Goal: Entertainment & Leisure: Consume media (video, audio)

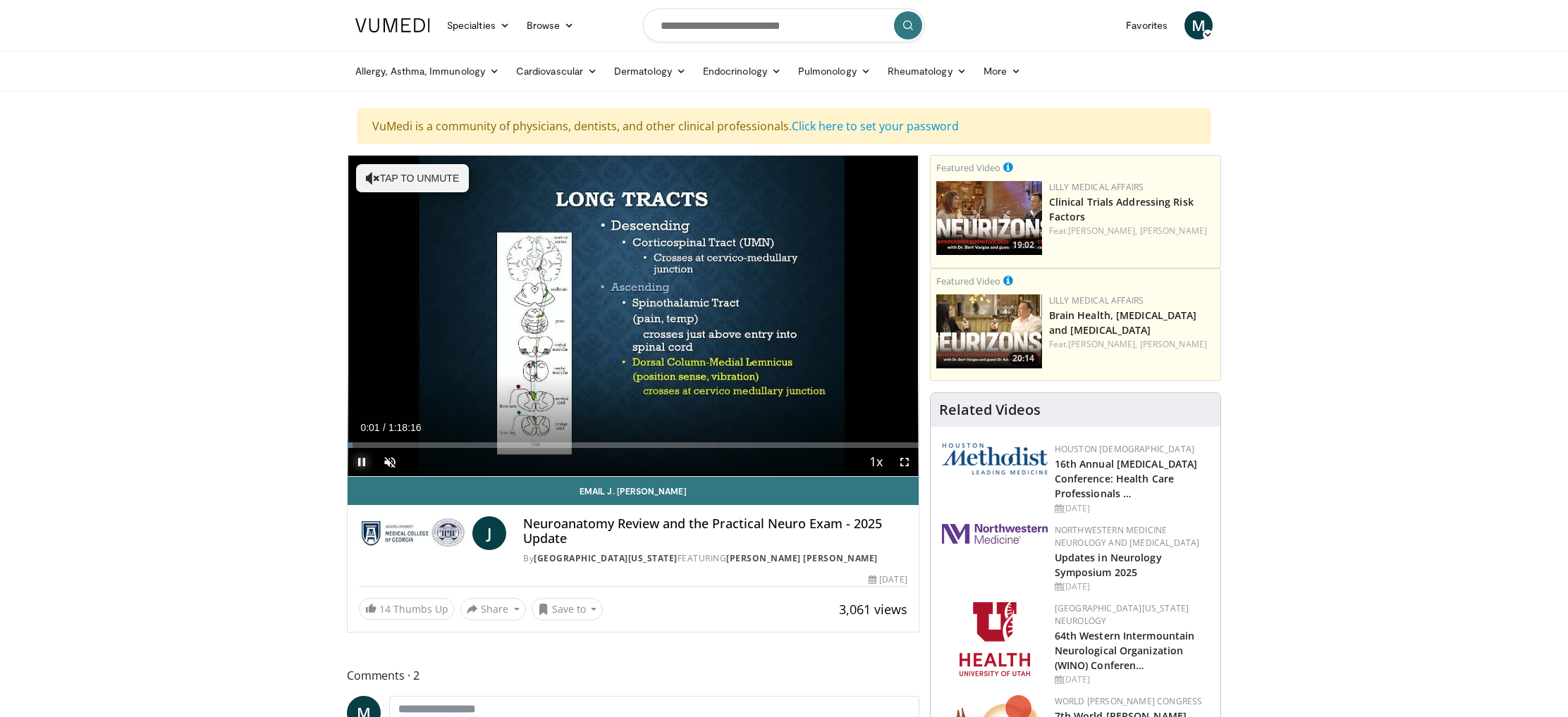
click at [364, 463] on span "Video Player" at bounding box center [362, 462] width 28 height 28
click at [391, 461] on span "Video Player" at bounding box center [390, 462] width 28 height 28
click at [357, 464] on span "Video Player" at bounding box center [362, 462] width 28 height 28
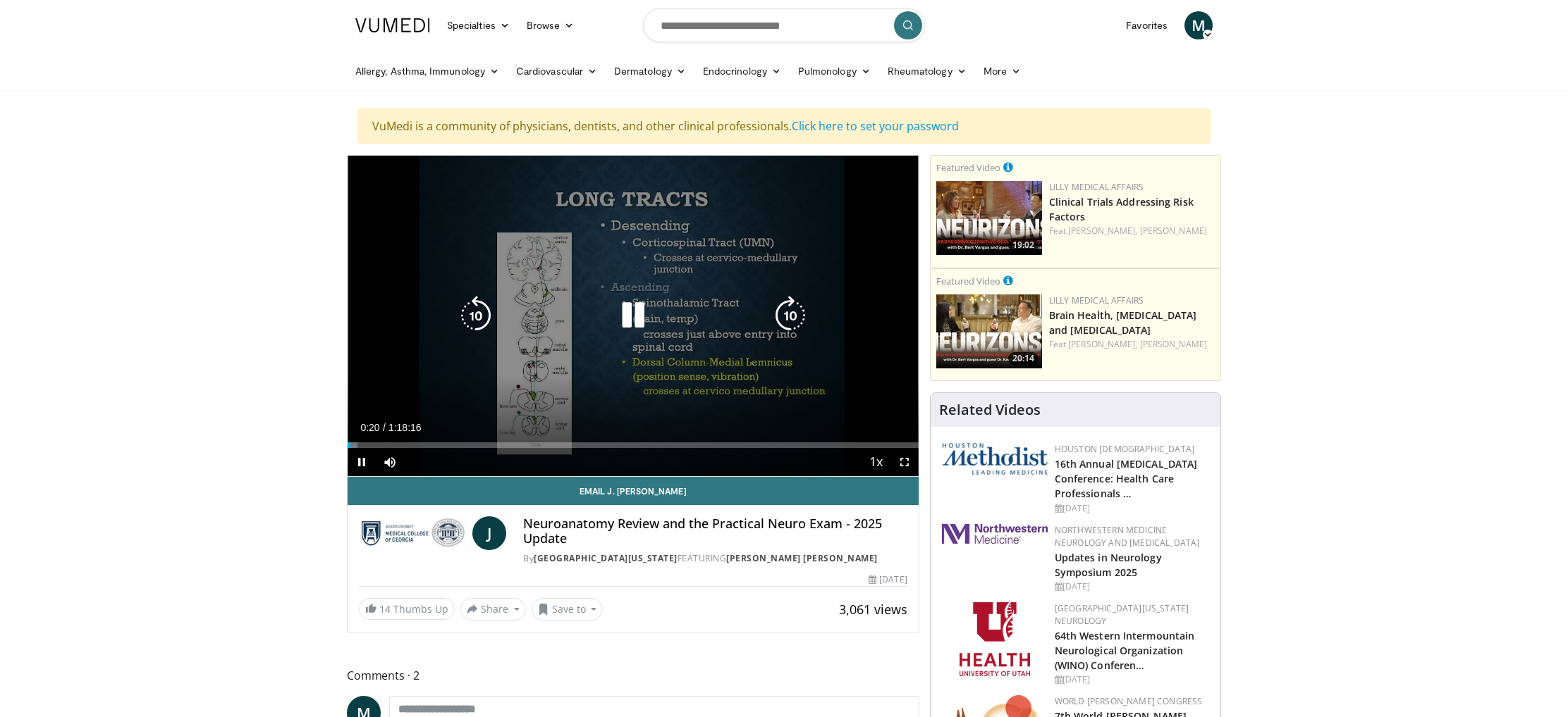
click at [639, 312] on icon "Video Player" at bounding box center [632, 316] width 40 height 40
